Goal: Navigation & Orientation: Find specific page/section

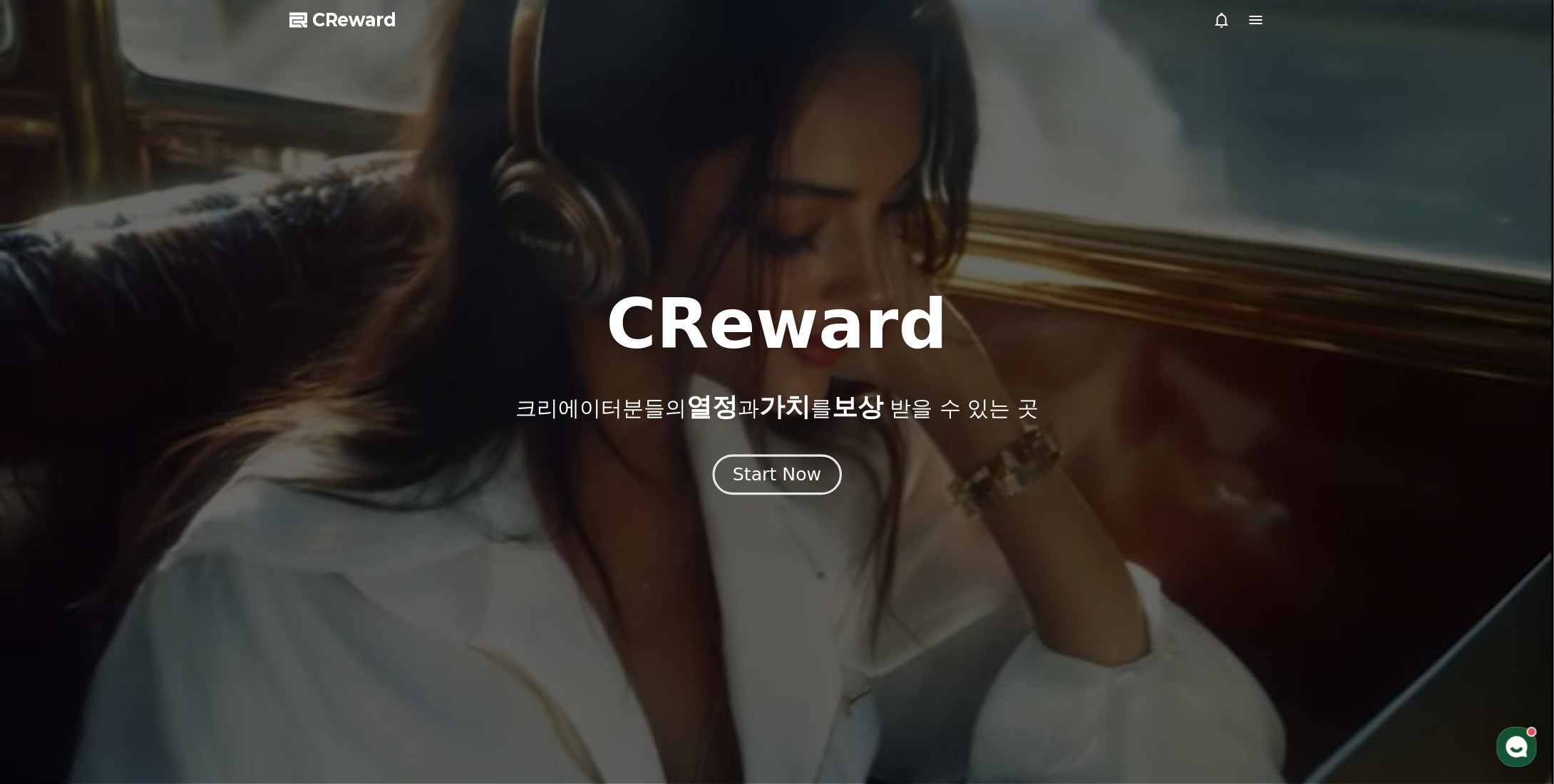
click at [784, 486] on button "Start Now" at bounding box center [777, 475] width 129 height 41
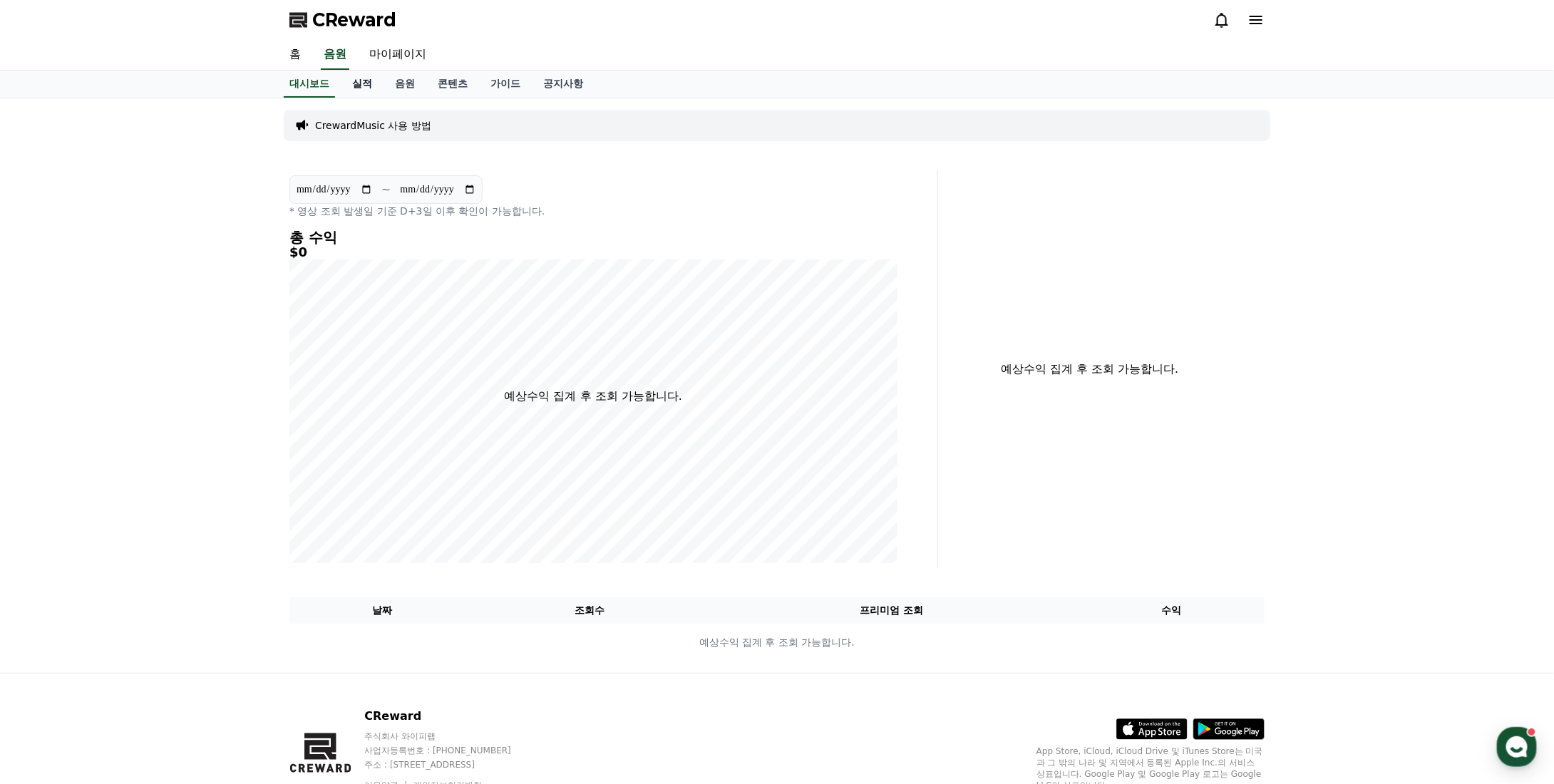
click at [351, 84] on link "실적" at bounding box center [362, 83] width 42 height 27
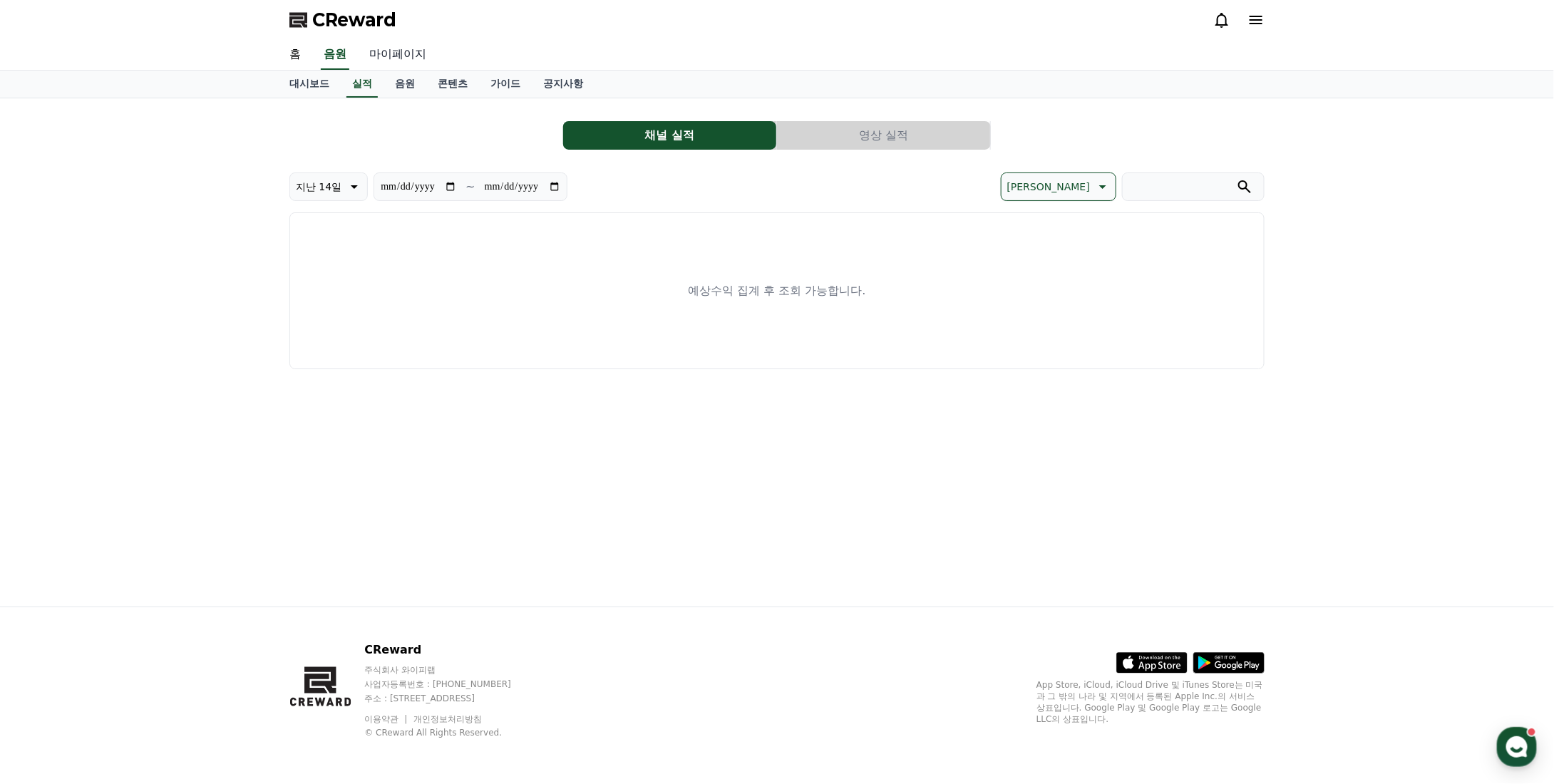
click at [382, 57] on link "마이페이지" at bounding box center [398, 55] width 80 height 30
select select "**********"
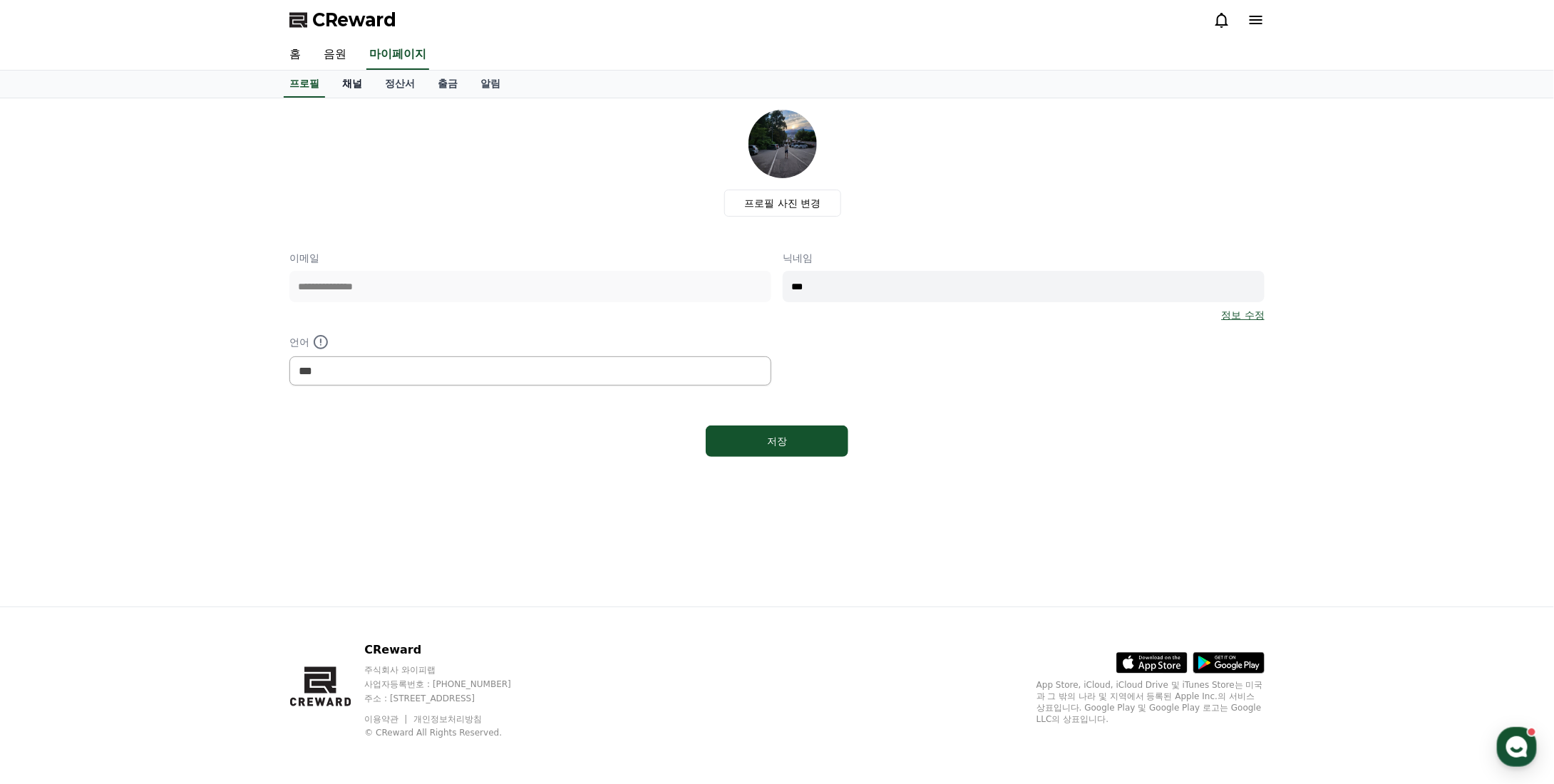
click at [357, 84] on link "채널" at bounding box center [352, 83] width 42 height 27
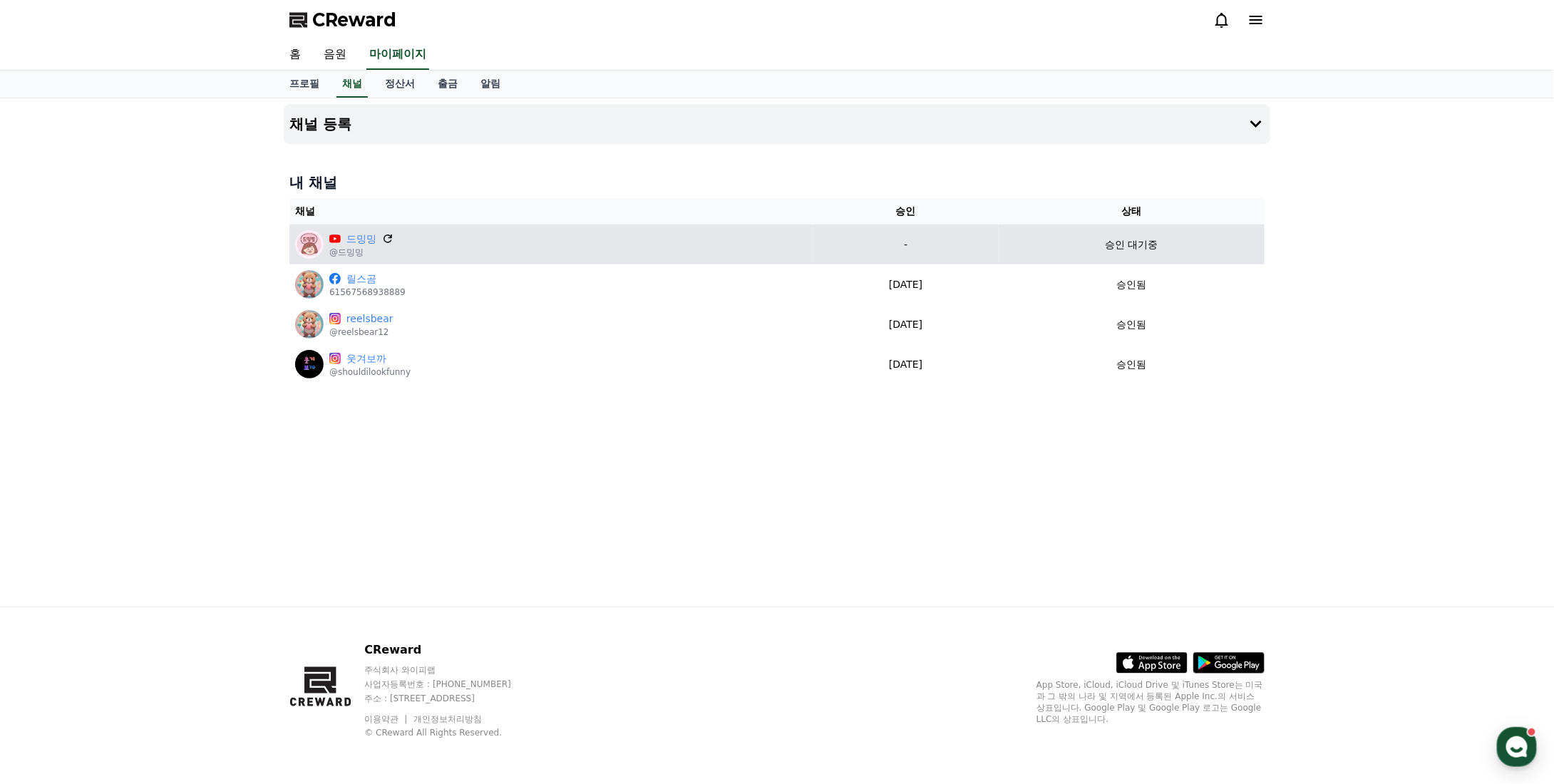
click at [388, 238] on icon at bounding box center [388, 238] width 13 height 13
click at [389, 237] on icon at bounding box center [388, 238] width 8 height 8
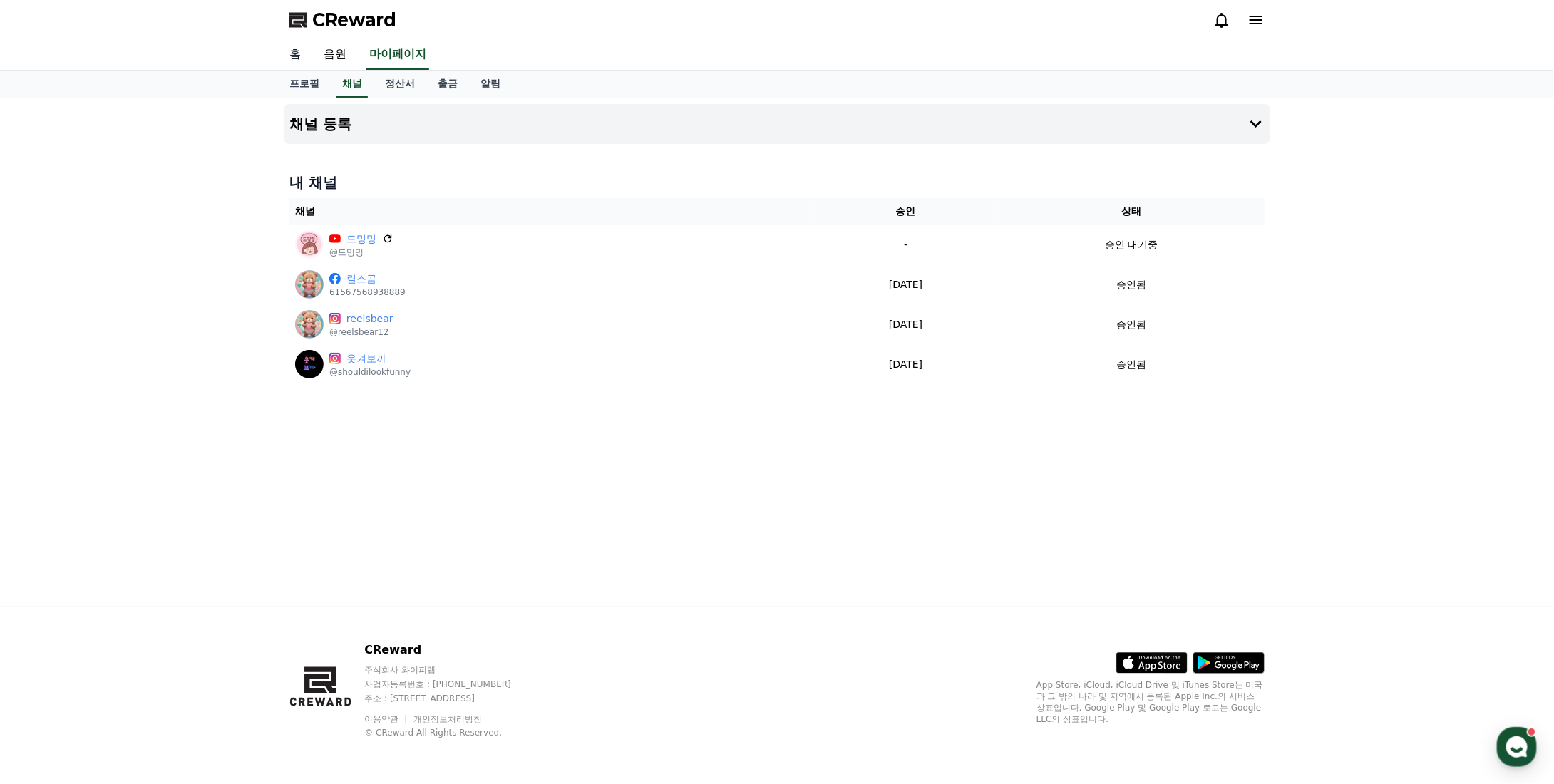
click at [303, 58] on link "홈" at bounding box center [295, 55] width 34 height 30
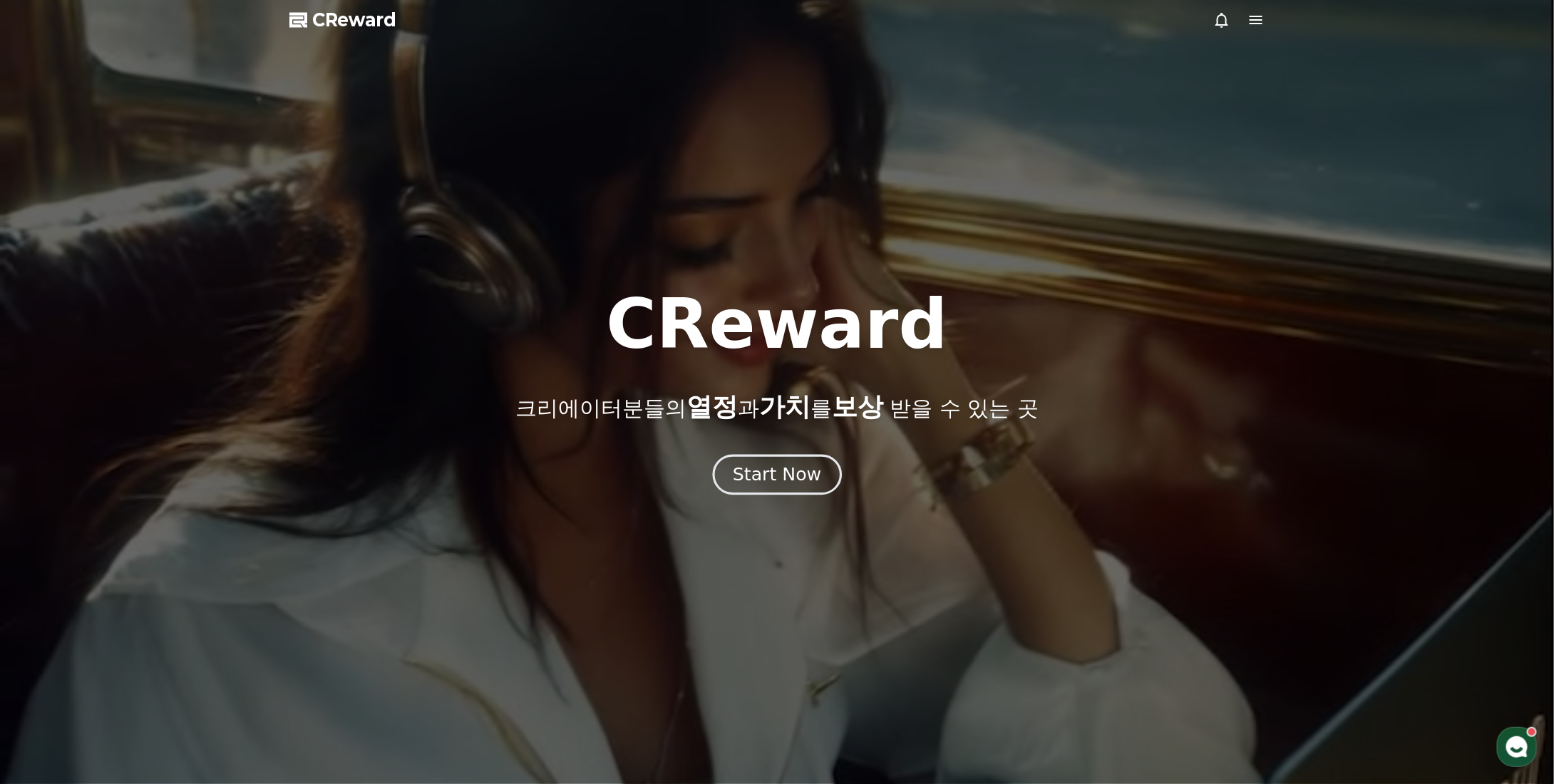
click at [762, 470] on div "Start Now" at bounding box center [777, 474] width 88 height 24
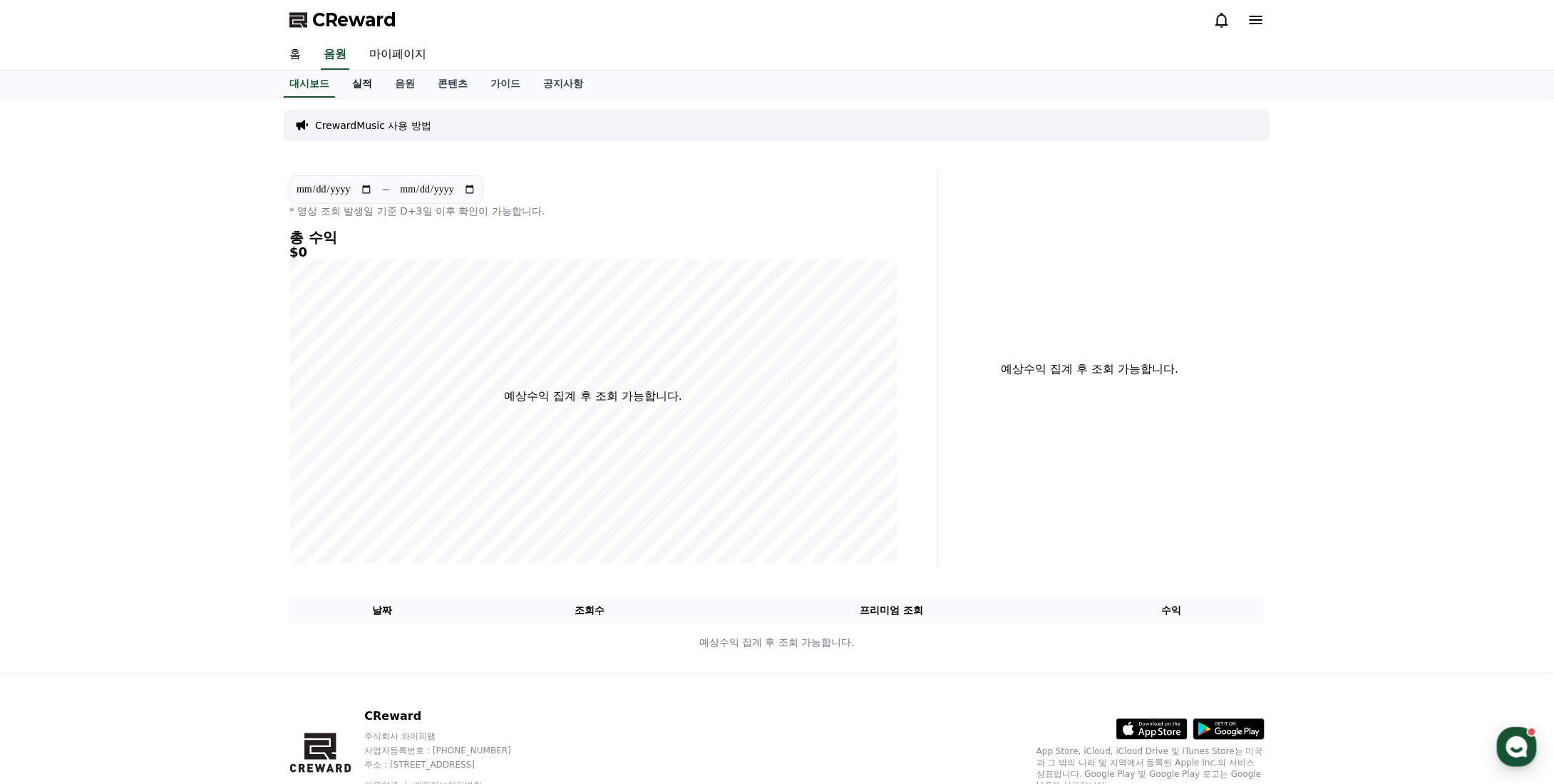
click at [378, 79] on link "실적" at bounding box center [362, 83] width 42 height 27
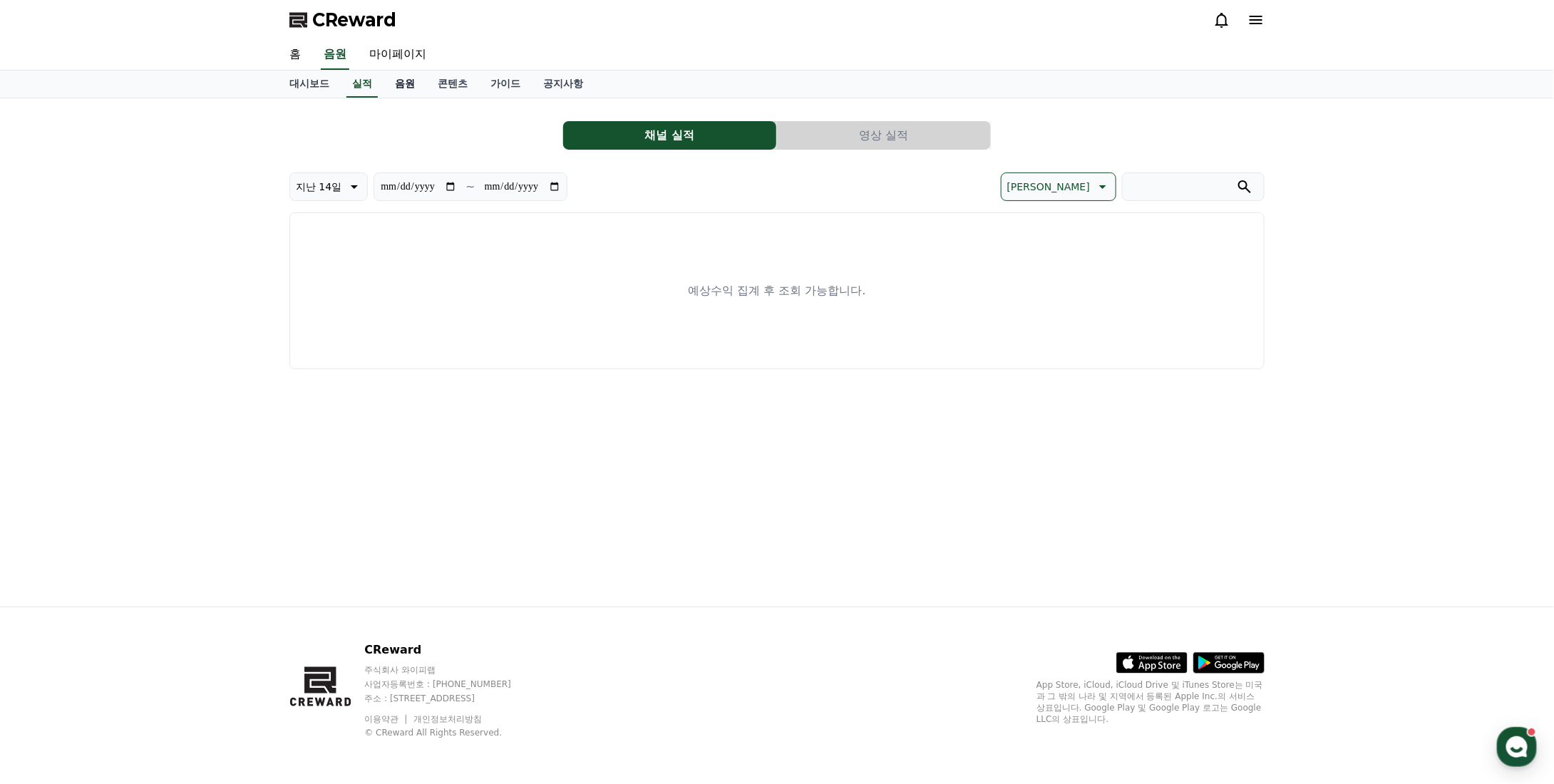
click at [403, 87] on link "음원" at bounding box center [405, 83] width 42 height 27
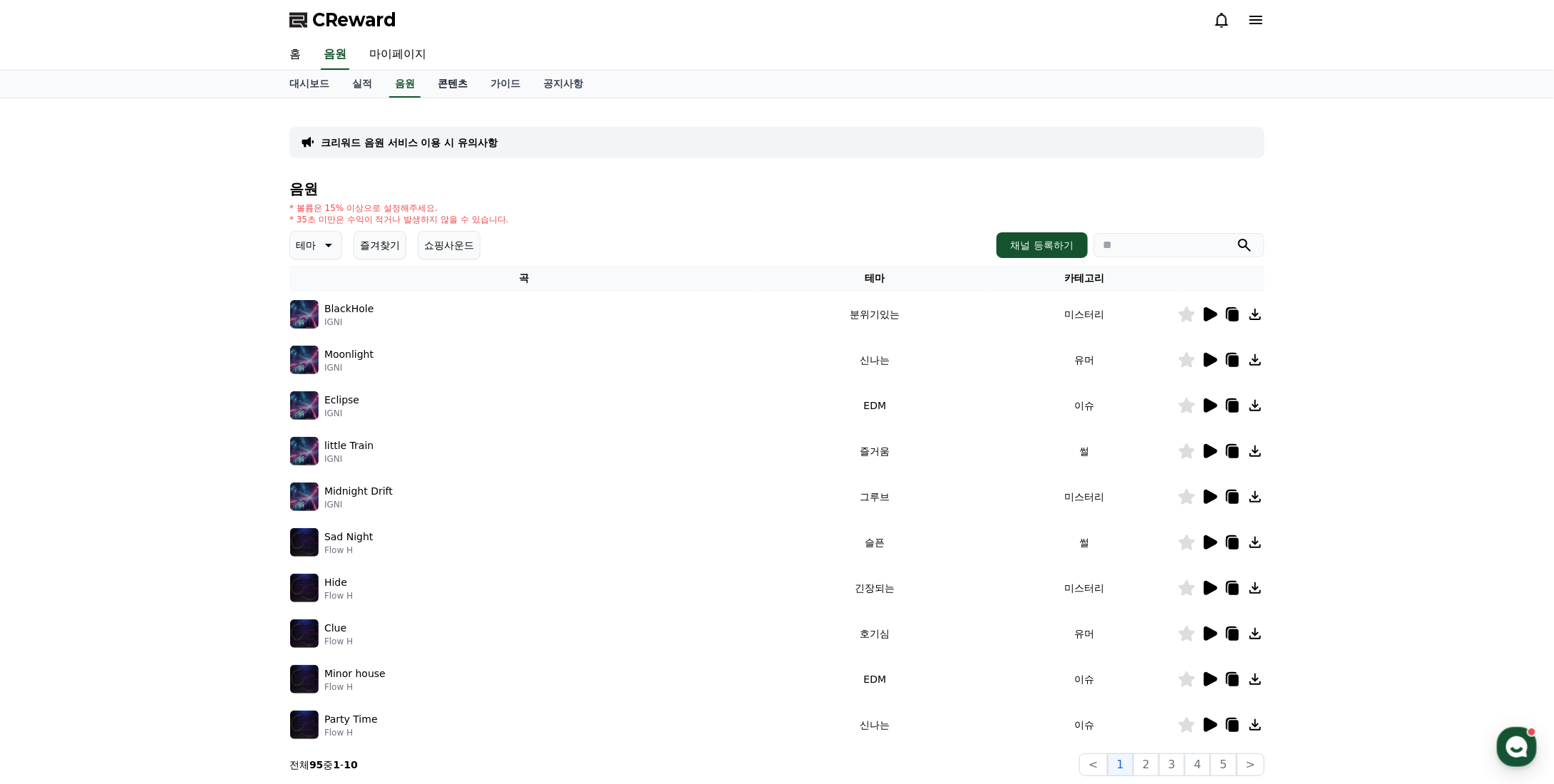
click at [459, 84] on link "콘텐츠" at bounding box center [453, 83] width 53 height 27
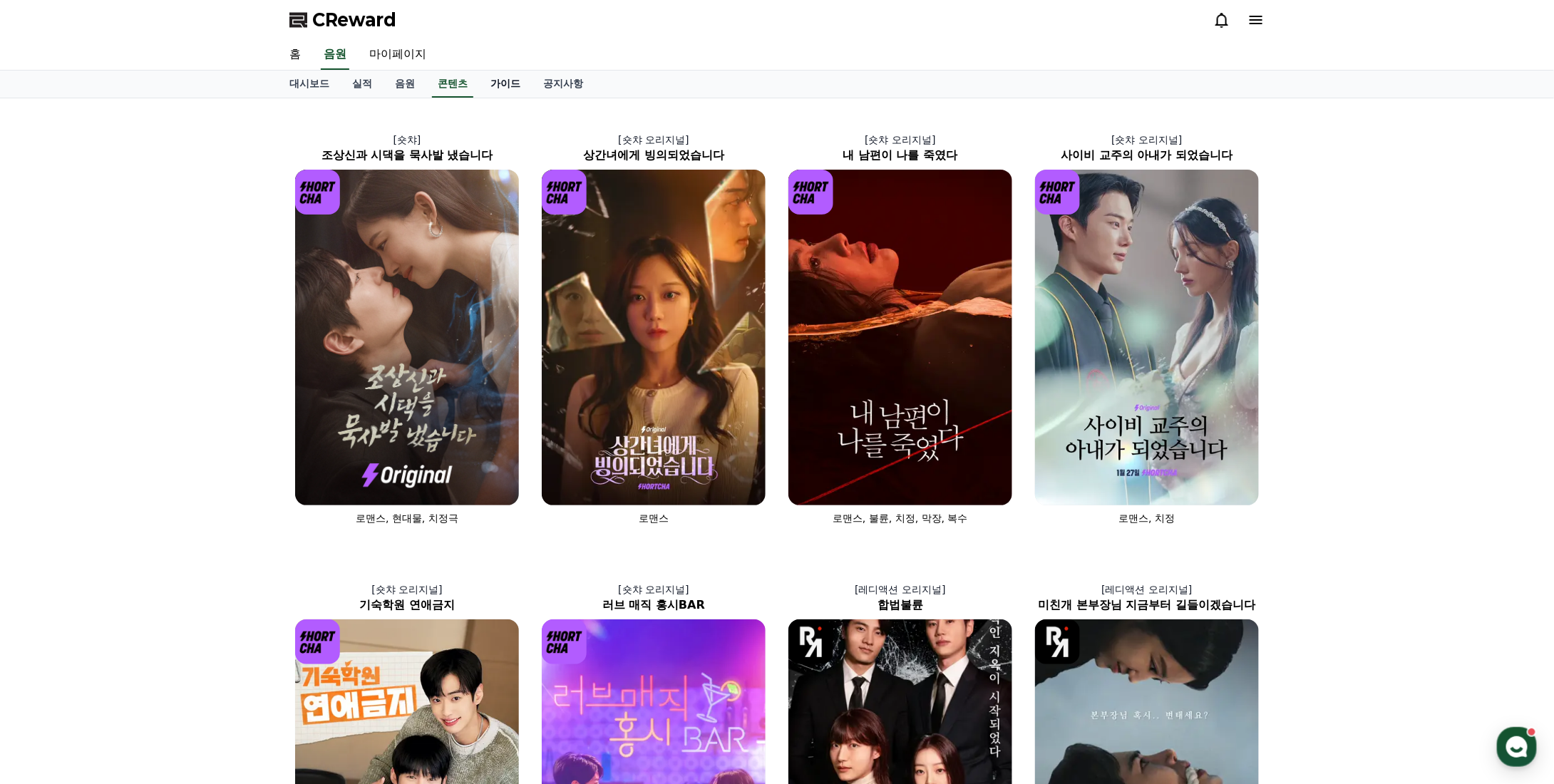
click at [524, 86] on link "가이드" at bounding box center [505, 83] width 53 height 27
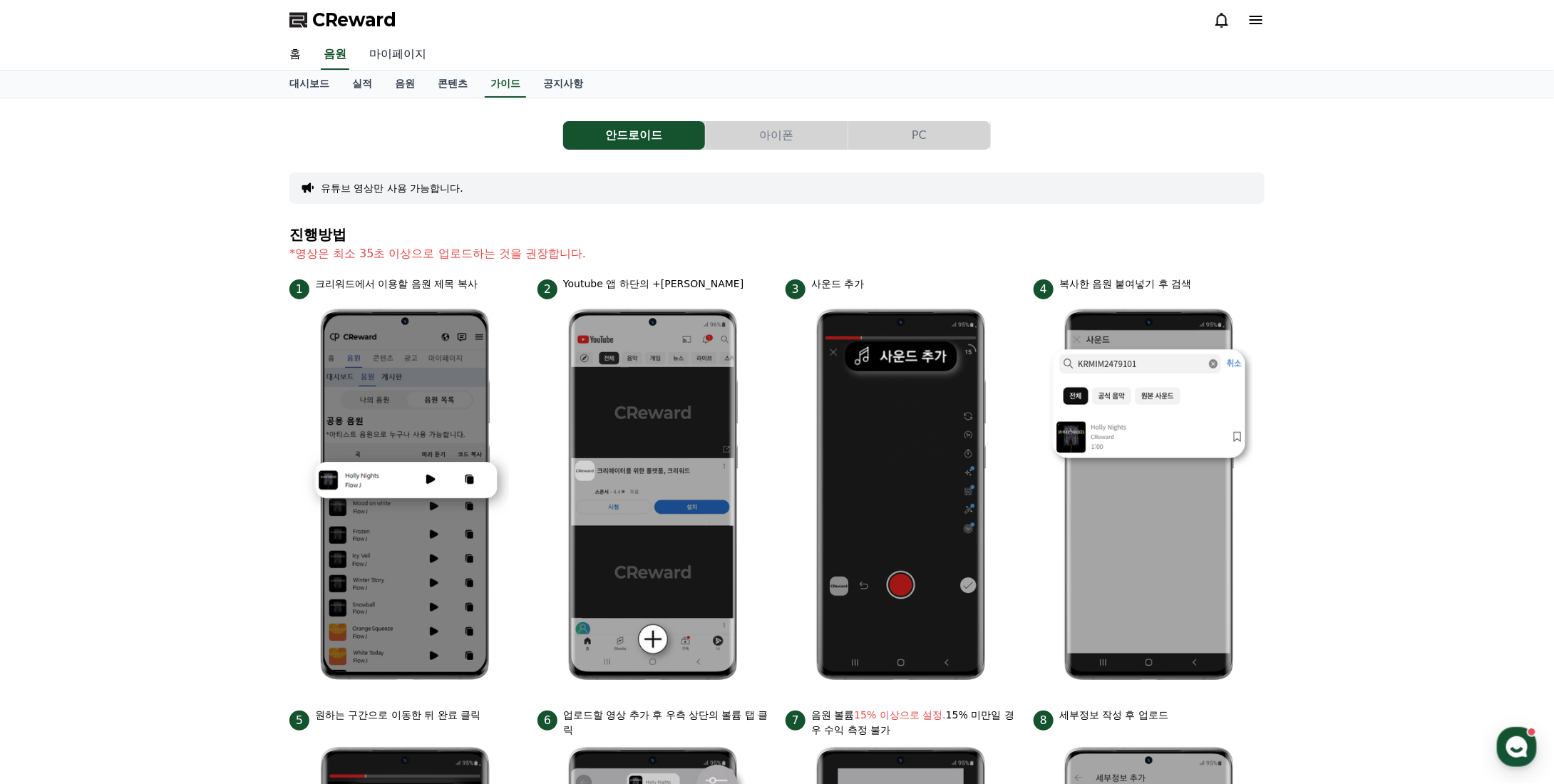
click at [391, 56] on link "마이페이지" at bounding box center [398, 55] width 80 height 30
select select "**********"
